Goal: Task Accomplishment & Management: Use online tool/utility

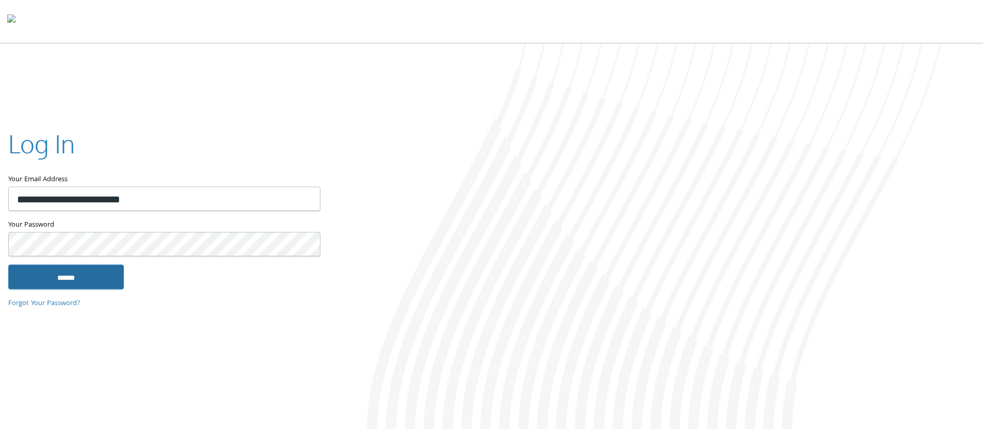
click at [96, 284] on input "******" at bounding box center [66, 276] width 116 height 25
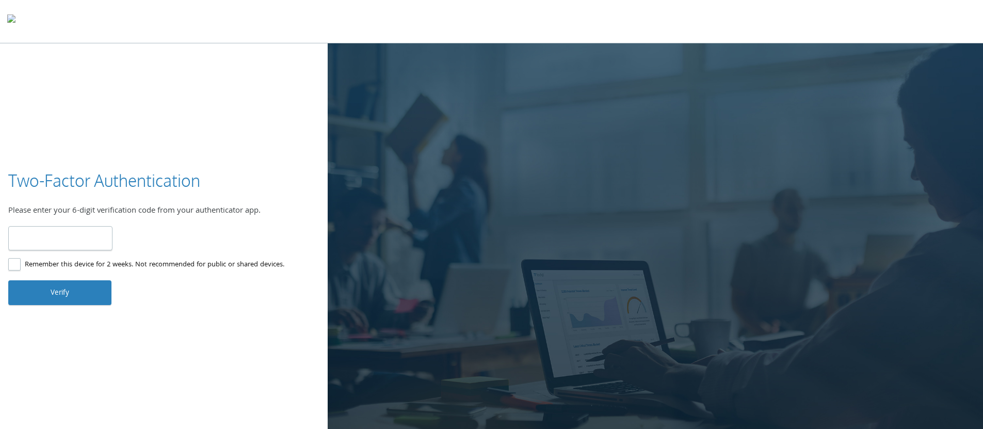
paste input "******"
type input "******"
